Goal: Task Accomplishment & Management: Complete application form

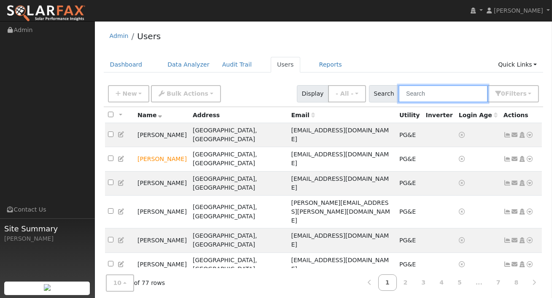
click at [432, 93] on input "text" at bounding box center [443, 93] width 89 height 17
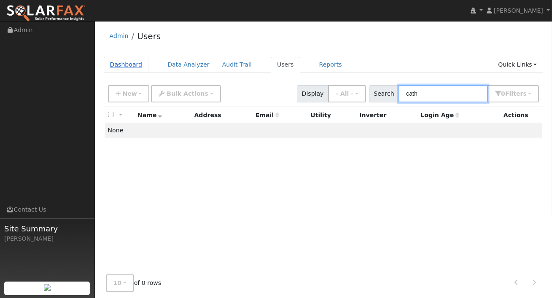
type input "cath"
click at [130, 63] on link "Dashboard" at bounding box center [126, 65] width 45 height 16
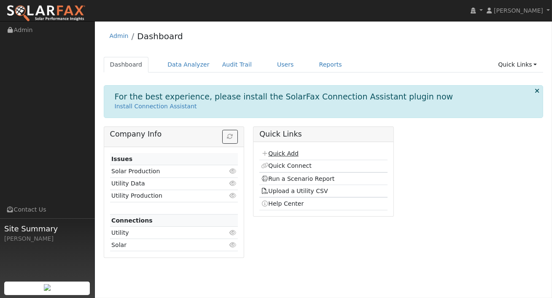
click at [291, 155] on link "Quick Add" at bounding box center [280, 153] width 38 height 7
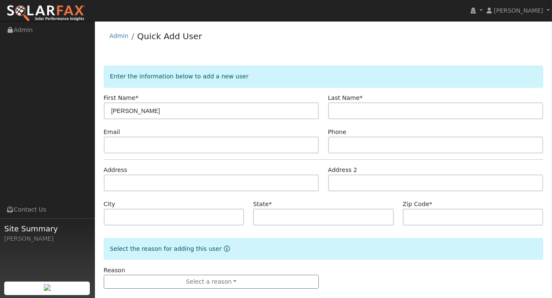
type input "[PERSON_NAME]"
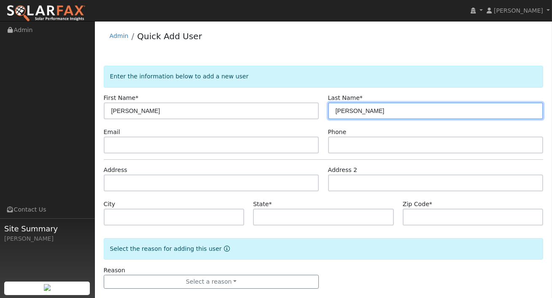
type input "[PERSON_NAME]"
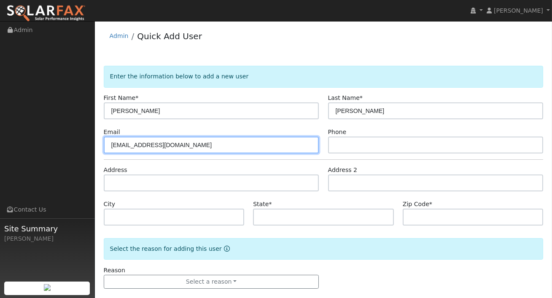
type input "[EMAIL_ADDRESS][DOMAIN_NAME]"
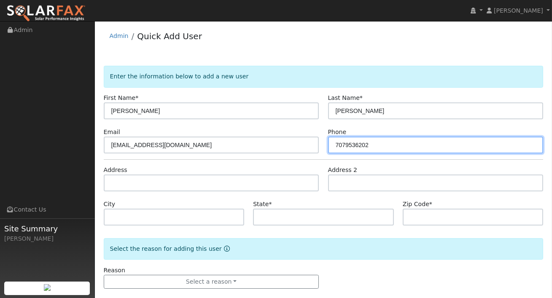
type input "7079536202"
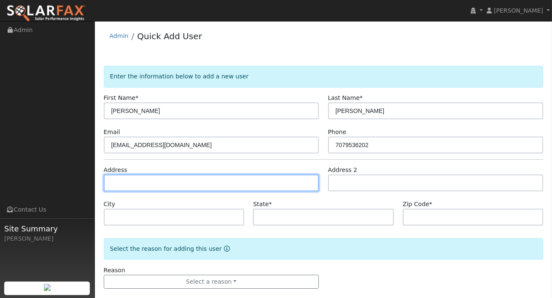
click at [281, 181] on input "text" at bounding box center [212, 183] width 216 height 17
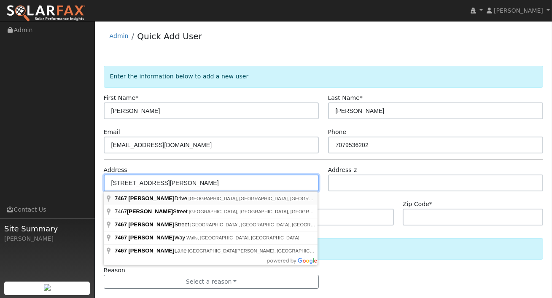
type input "[STREET_ADDRESS][PERSON_NAME]"
type input "Penngrove"
type input "CA"
type input "94951"
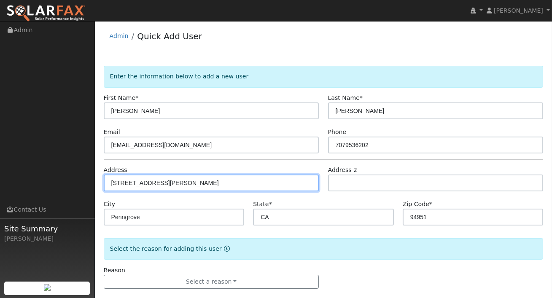
scroll to position [11, 0]
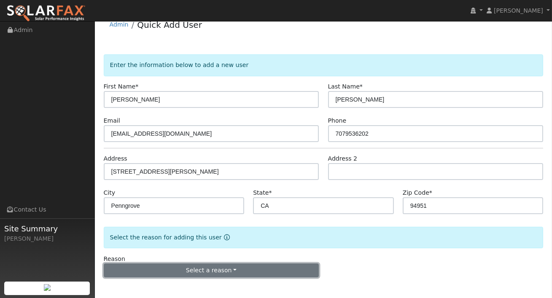
click at [228, 273] on button "Select a reason" at bounding box center [212, 271] width 216 height 14
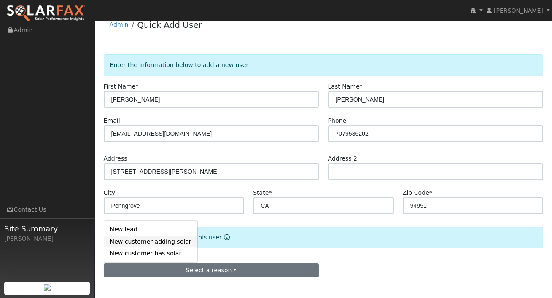
click at [168, 240] on link "New customer adding solar" at bounding box center [150, 242] width 93 height 12
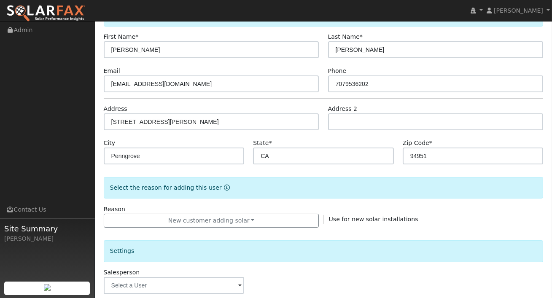
scroll to position [112, 0]
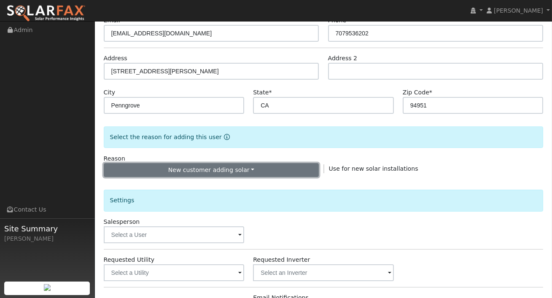
click at [243, 166] on button "New customer adding solar" at bounding box center [212, 170] width 216 height 14
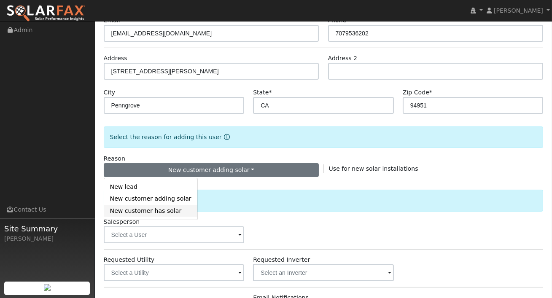
click at [144, 214] on link "New customer has solar" at bounding box center [150, 211] width 93 height 12
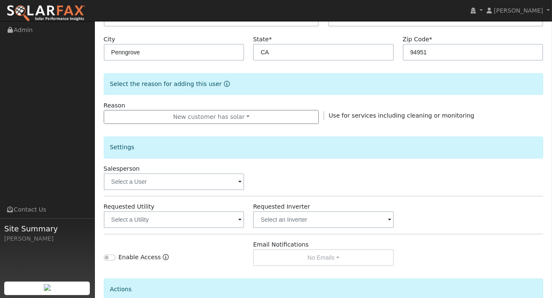
scroll to position [175, 0]
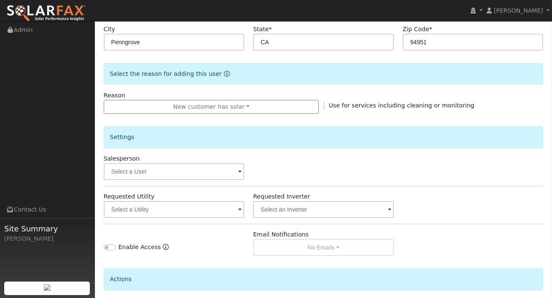
click at [241, 169] on span at bounding box center [239, 173] width 3 height 10
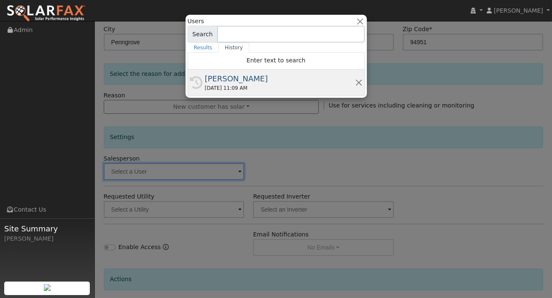
click at [261, 85] on div "09/16/2025 11:09 AM" at bounding box center [280, 88] width 150 height 8
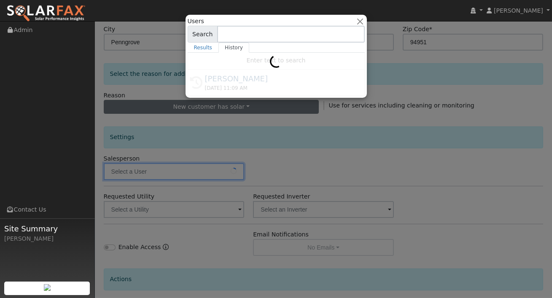
type input "[PERSON_NAME]"
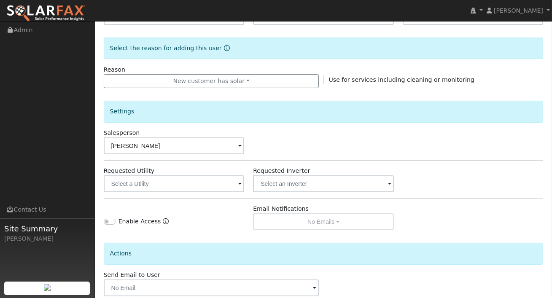
scroll to position [246, 0]
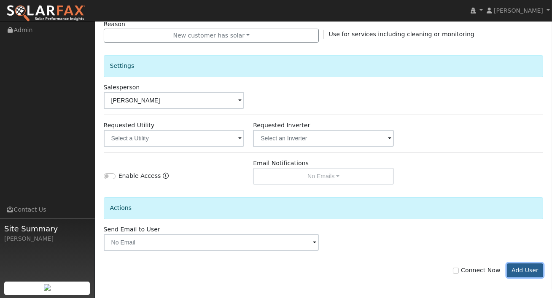
click at [532, 268] on button "Add User" at bounding box center [525, 271] width 37 height 14
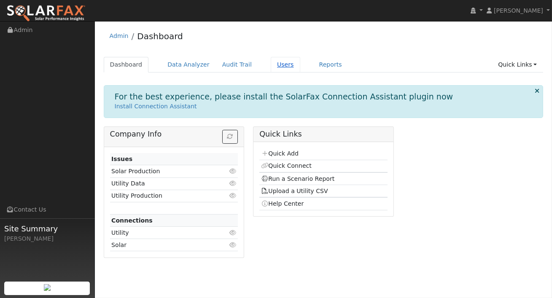
click at [275, 64] on link "Users" at bounding box center [286, 65] width 30 height 16
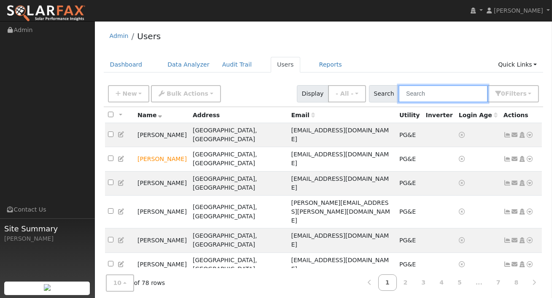
click at [422, 95] on input "text" at bounding box center [443, 93] width 89 height 17
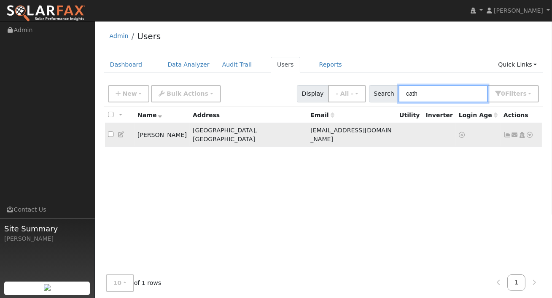
type input "cath"
click at [529, 132] on icon at bounding box center [531, 135] width 8 height 6
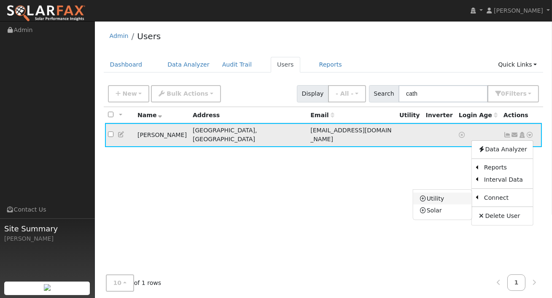
click at [443, 195] on link "Utility" at bounding box center [443, 199] width 59 height 12
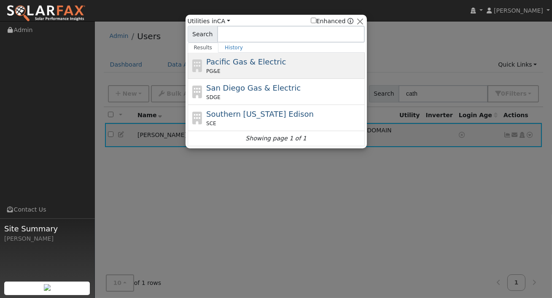
click at [255, 73] on div "PG&E" at bounding box center [284, 72] width 157 height 8
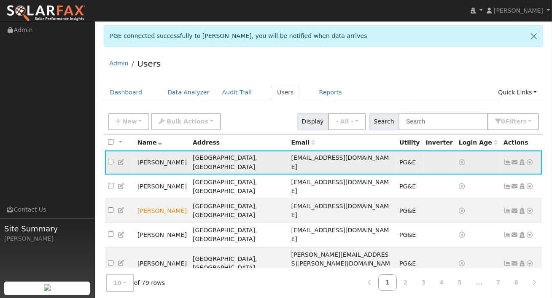
click at [175, 161] on td "Catherine Derosa" at bounding box center [162, 163] width 55 height 24
click at [128, 94] on link "Dashboard" at bounding box center [126, 93] width 45 height 16
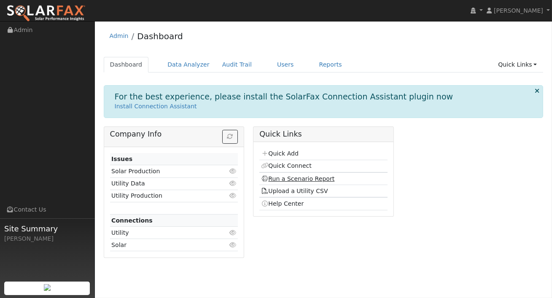
click at [283, 179] on link "Run a Scenario Report" at bounding box center [298, 179] width 74 height 7
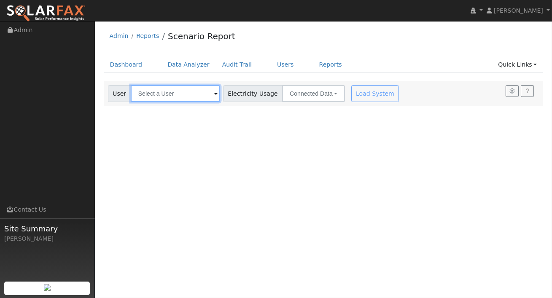
click at [179, 89] on input "text" at bounding box center [175, 93] width 89 height 17
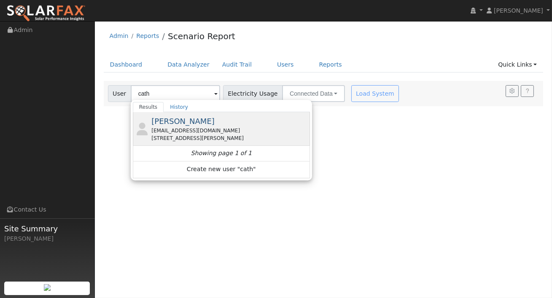
click at [182, 120] on span "[PERSON_NAME]" at bounding box center [182, 121] width 63 height 9
type input "[PERSON_NAME]"
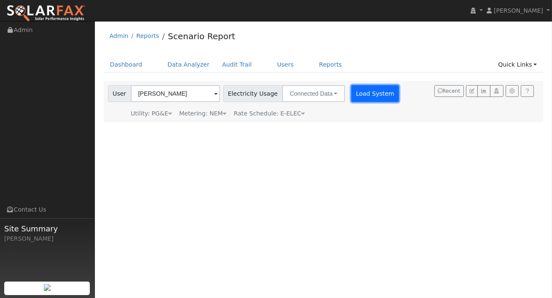
click at [367, 92] on button "Load System" at bounding box center [375, 93] width 48 height 17
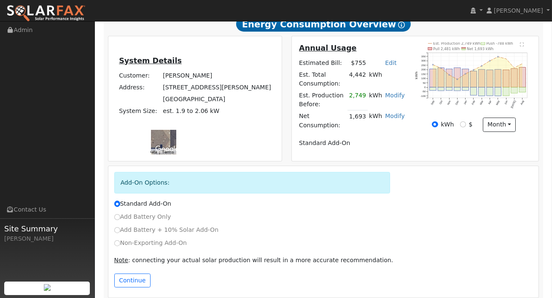
scroll to position [223, 0]
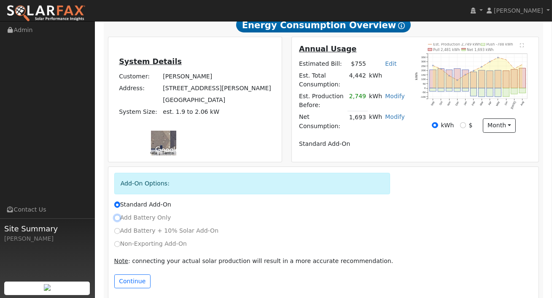
click at [116, 215] on input "Add Battery Only" at bounding box center [117, 218] width 6 height 6
radio input "true"
radio input "false"
click at [133, 279] on button "Continue" at bounding box center [132, 282] width 36 height 14
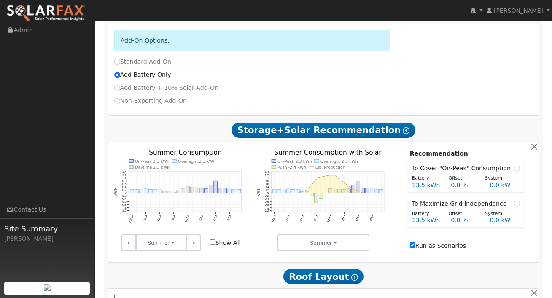
scroll to position [365, 0]
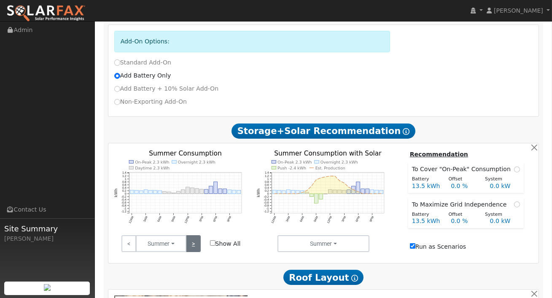
click at [197, 240] on link ">" at bounding box center [193, 243] width 15 height 17
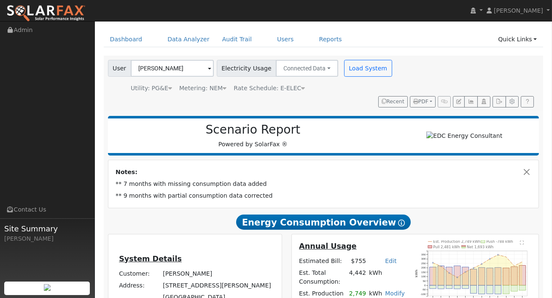
scroll to position [8, 0]
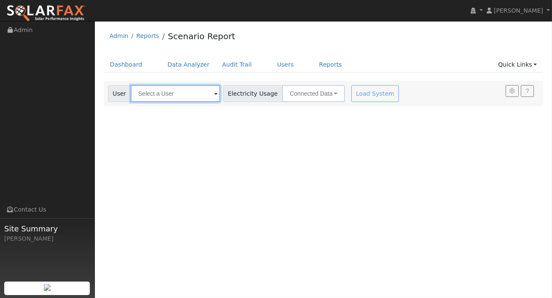
click at [195, 96] on input "text" at bounding box center [175, 93] width 89 height 17
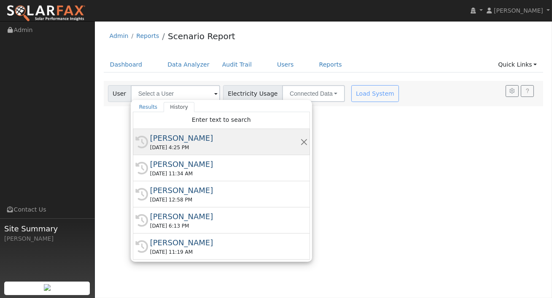
click at [246, 144] on div "[DATE] 4:25 PM" at bounding box center [225, 148] width 150 height 8
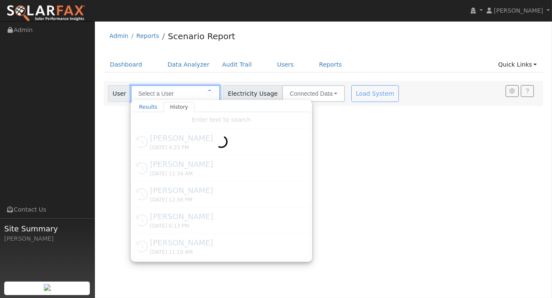
type input "[PERSON_NAME]"
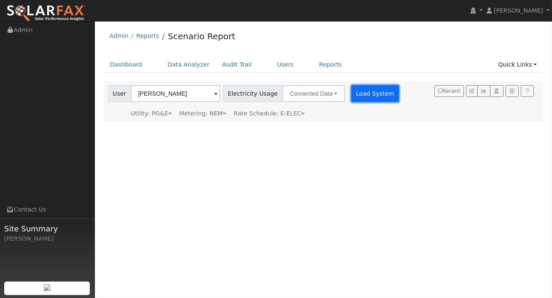
click at [359, 95] on button "Load System" at bounding box center [375, 93] width 48 height 17
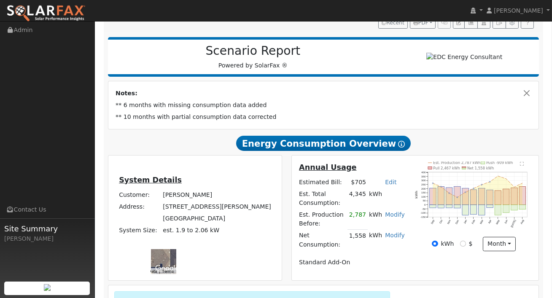
scroll to position [105, 0]
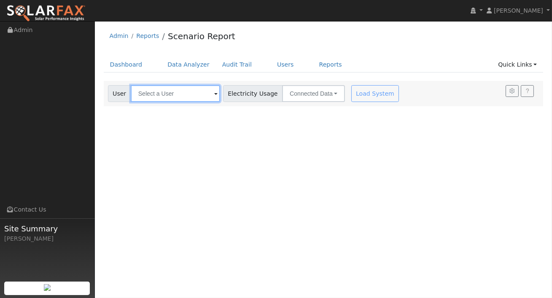
click at [192, 96] on input "text" at bounding box center [175, 93] width 89 height 17
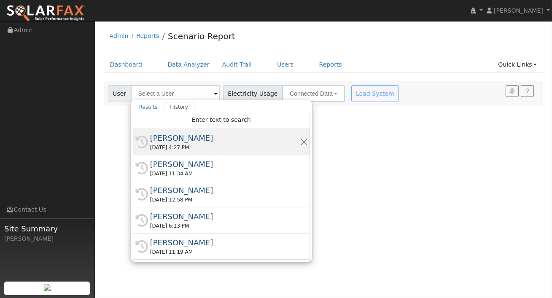
click at [200, 143] on div "[PERSON_NAME]" at bounding box center [225, 137] width 150 height 11
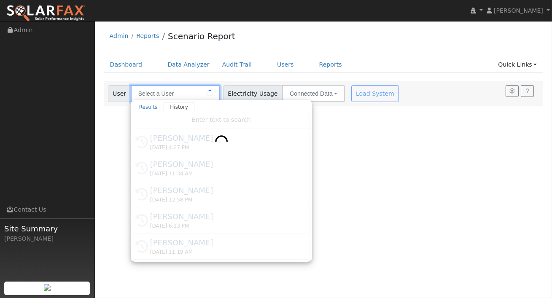
type input "[PERSON_NAME]"
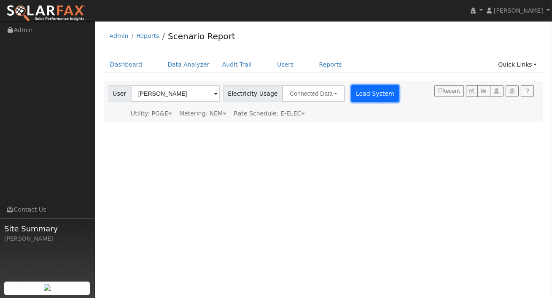
click at [359, 89] on button "Load System" at bounding box center [375, 93] width 48 height 17
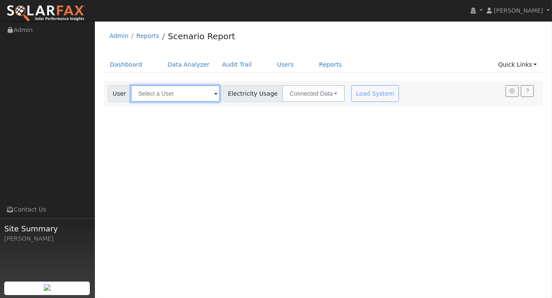
click at [200, 88] on input "text" at bounding box center [175, 93] width 89 height 17
click at [198, 95] on input "text" at bounding box center [175, 93] width 89 height 17
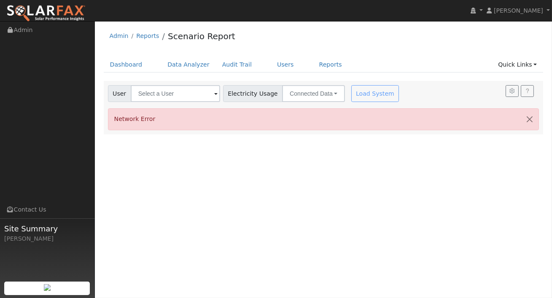
click at [285, 156] on div "User Profile First name Last name Email Email Notifications No Emails No Emails…" at bounding box center [323, 159] width 457 height 277
click at [350, 159] on div "User Profile First name Last name Email Email Notifications No Emails No Emails…" at bounding box center [323, 159] width 457 height 277
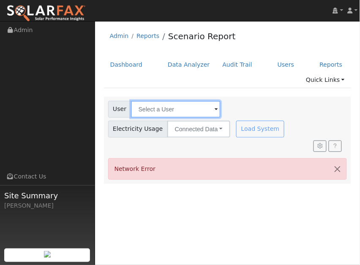
click at [182, 107] on input "text" at bounding box center [175, 109] width 89 height 17
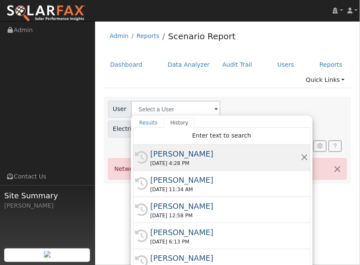
click at [194, 154] on div "[PERSON_NAME]" at bounding box center [225, 153] width 150 height 11
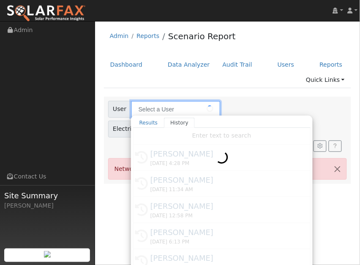
type input "[PERSON_NAME]"
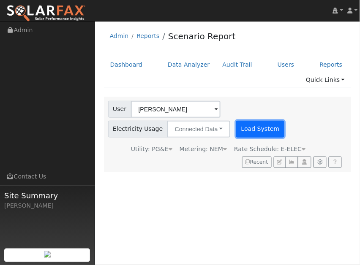
click at [236, 132] on button "Load System" at bounding box center [260, 129] width 48 height 17
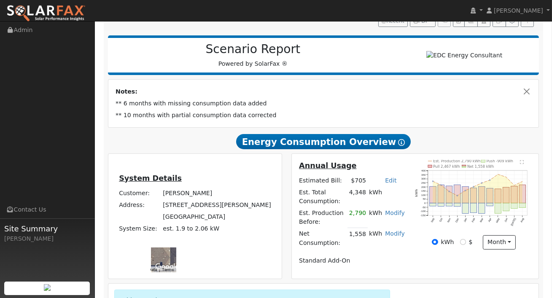
scroll to position [227, 0]
